Goal: Task Accomplishment & Management: Manage account settings

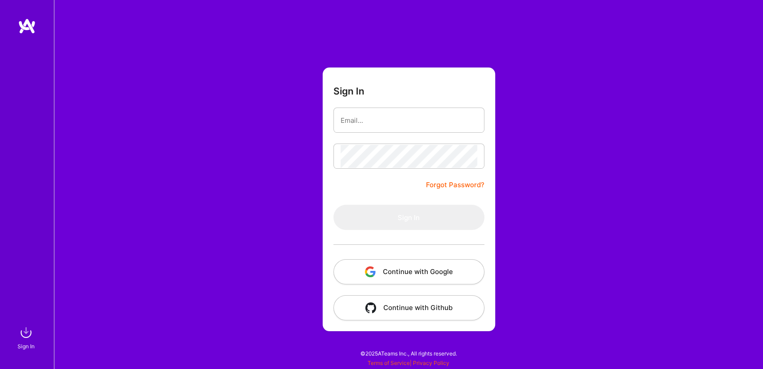
click at [270, 101] on div "Sign In Forgot Password? Sign In Continue with Google Continue with Github" at bounding box center [408, 184] width 709 height 369
click at [407, 268] on button "Continue with Google" at bounding box center [409, 271] width 151 height 25
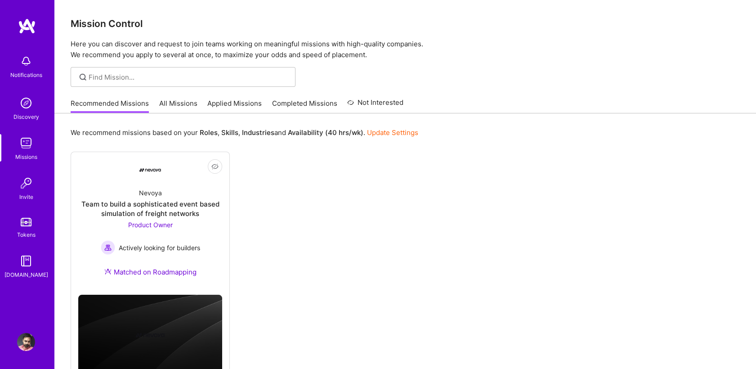
scroll to position [39, 0]
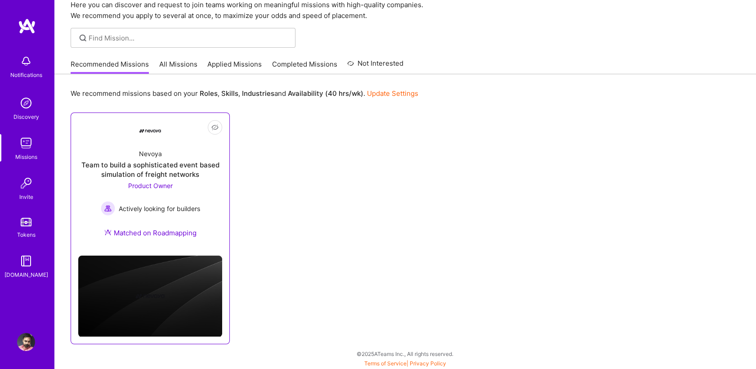
click at [170, 166] on div "Team to build a sophisticated event based simulation of freight networks" at bounding box center [150, 169] width 144 height 19
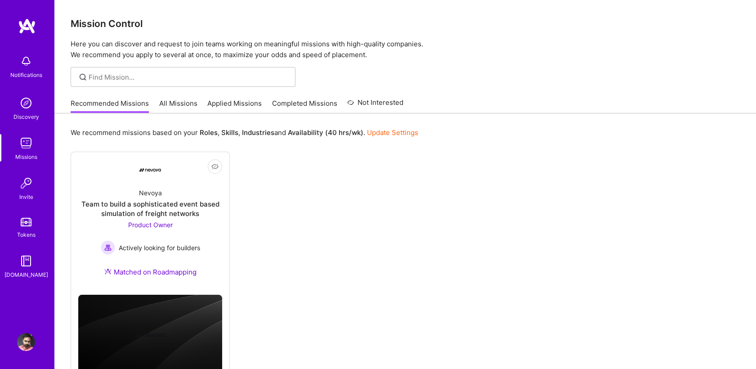
scroll to position [39, 0]
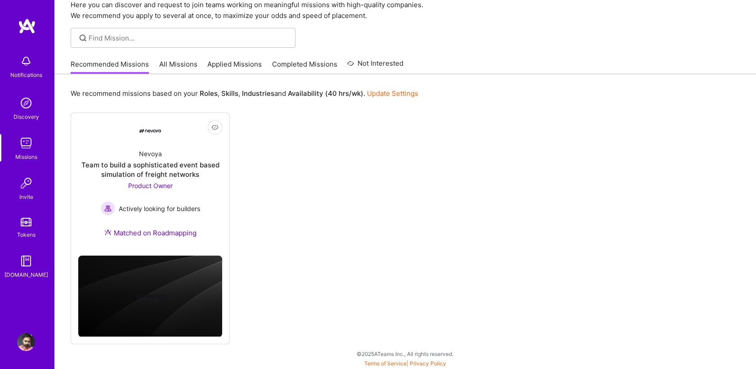
click at [287, 218] on div "Not Interested Nevoya Team to build a sophisticated event based simulation of f…" at bounding box center [405, 227] width 669 height 231
click at [212, 131] on span "Not Interested" at bounding box center [197, 127] width 43 height 9
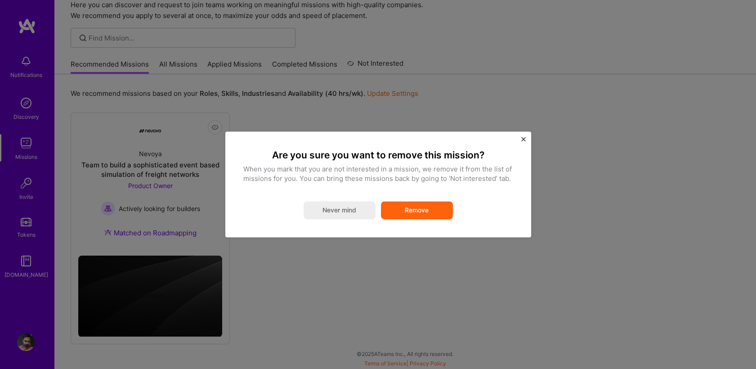
click at [406, 215] on button "Remove" at bounding box center [417, 210] width 72 height 18
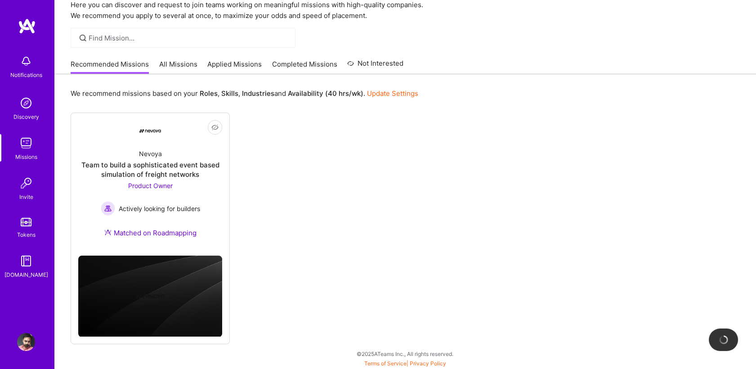
click at [338, 160] on div "Not Interested Nevoya Team to build a sophisticated event based simulation of f…" at bounding box center [405, 227] width 669 height 231
click at [285, 135] on div "Not Interested Nevoya Team to build a sophisticated event based simulation of f…" at bounding box center [405, 227] width 669 height 231
